Goal: Information Seeking & Learning: Learn about a topic

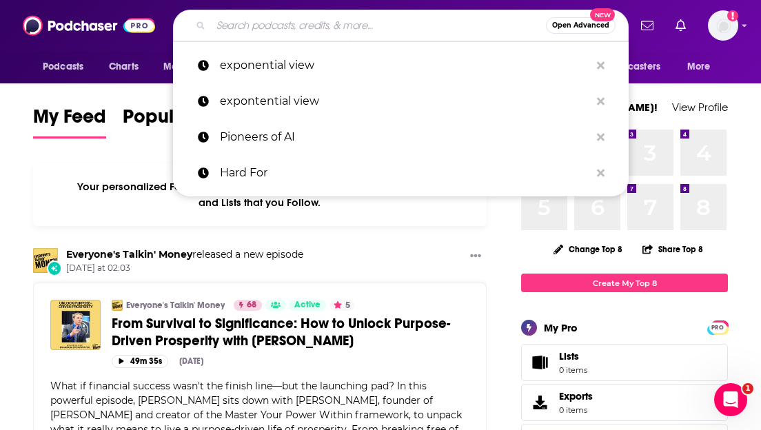
click at [260, 29] on input "Search podcasts, credits, & more..." at bounding box center [378, 25] width 335 height 22
paste input "Social Vita - der, die, das Social Media Podcast"
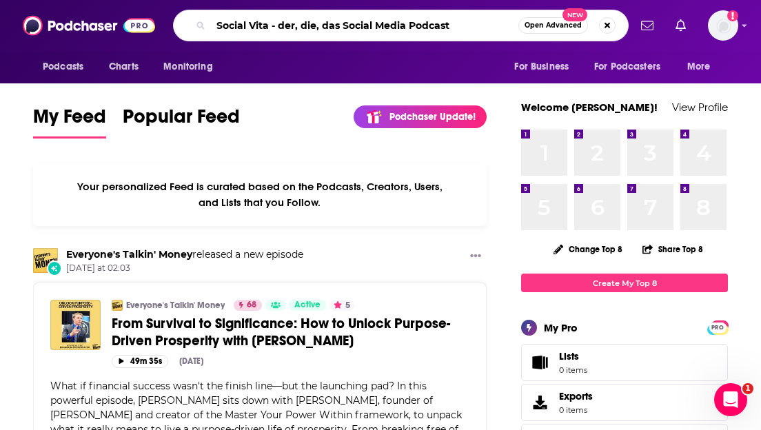
type input "Social Vita - der, die, das Social Media Podcast"
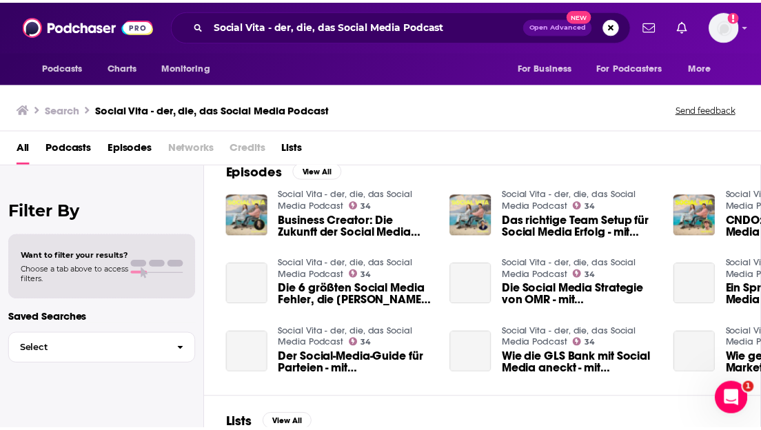
scroll to position [202, 0]
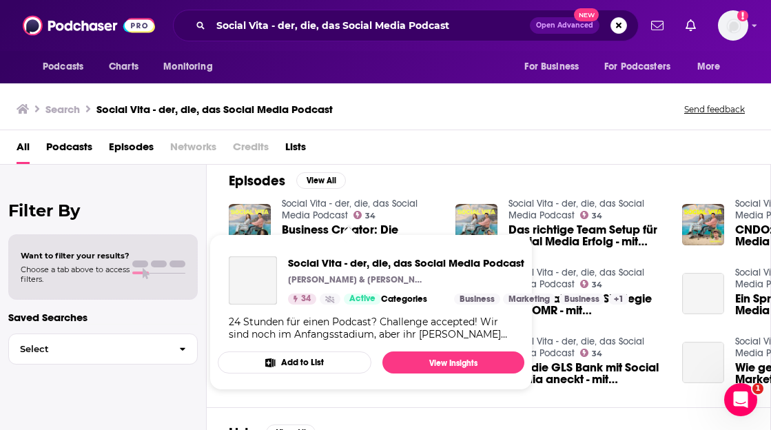
click at [323, 214] on link "Social Vita - der, die, das Social Media Podcast" at bounding box center [350, 209] width 136 height 23
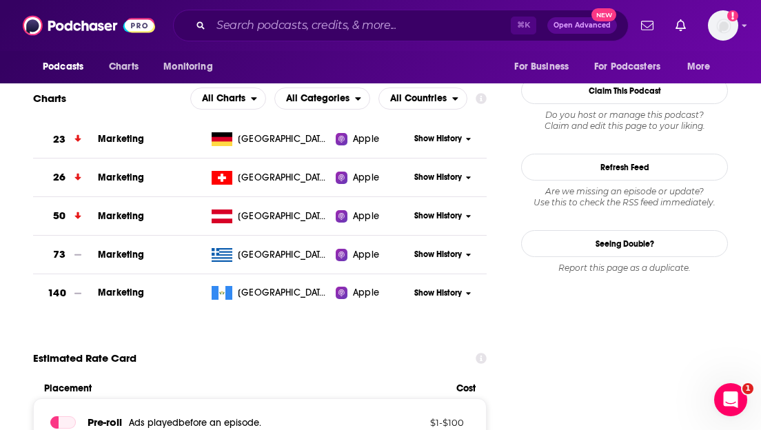
scroll to position [1034, 0]
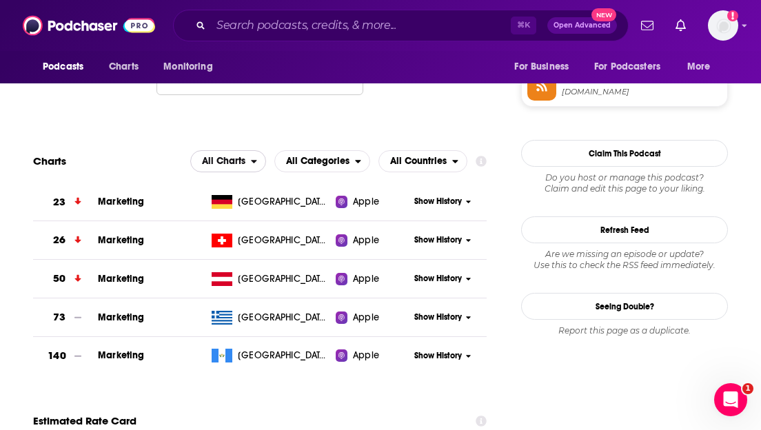
click at [244, 166] on span "All Charts" at bounding box center [223, 161] width 43 height 10
click at [353, 158] on span "All Categories" at bounding box center [315, 161] width 80 height 23
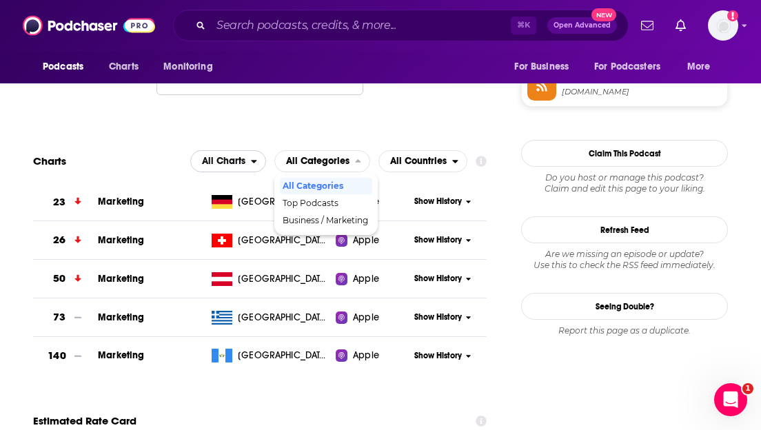
click at [227, 163] on span "All Charts" at bounding box center [223, 161] width 43 height 10
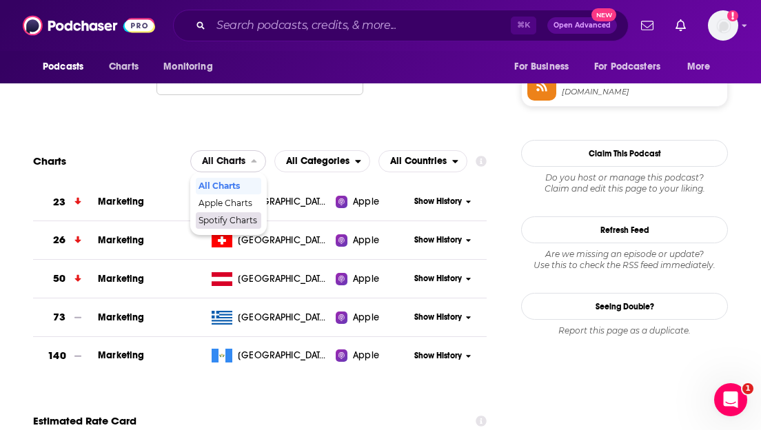
click at [225, 216] on span "Spotify Charts" at bounding box center [227, 220] width 59 height 8
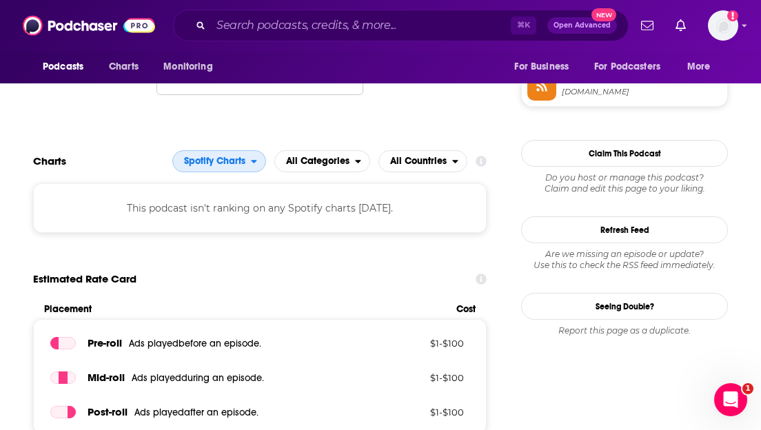
click at [223, 160] on span "Spotify Charts" at bounding box center [214, 161] width 61 height 10
click at [222, 184] on span "All Charts" at bounding box center [219, 186] width 76 height 8
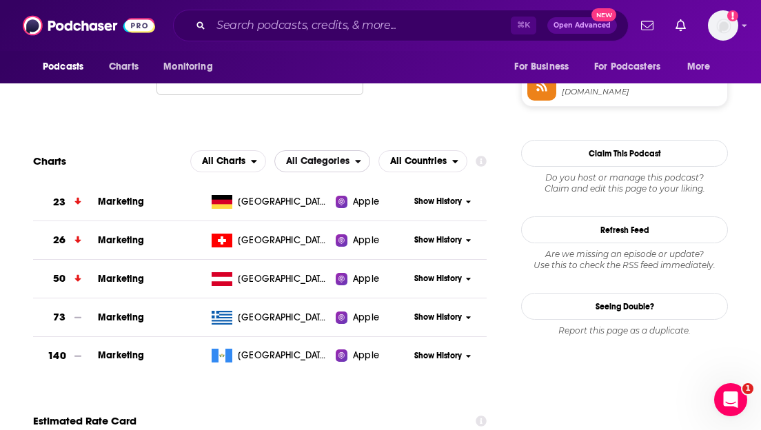
click at [364, 160] on div "open menu" at bounding box center [362, 161] width 14 height 10
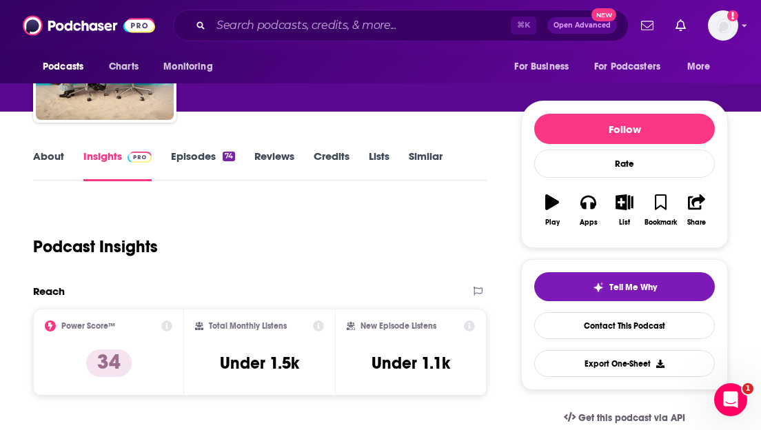
scroll to position [0, 0]
